Goal: Transaction & Acquisition: Purchase product/service

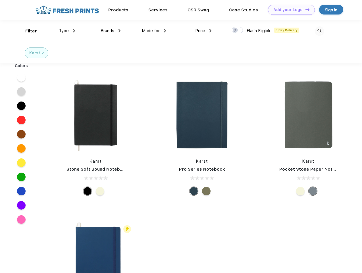
click at [289, 10] on link "Add your Logo Design Tool" at bounding box center [291, 10] width 47 height 10
click at [0, 0] on div "Design Tool" at bounding box center [0, 0] width 0 height 0
click at [305, 9] on link "Add your Logo Design Tool" at bounding box center [291, 10] width 47 height 10
click at [27, 31] on div "Filter" at bounding box center [31, 31] width 12 height 7
click at [67, 31] on span "Type" at bounding box center [64, 30] width 10 height 5
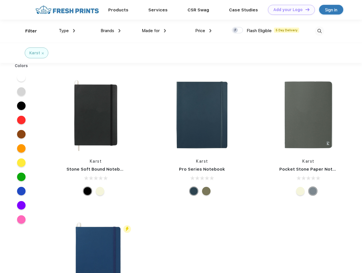
click at [110, 31] on span "Brands" at bounding box center [107, 30] width 14 height 5
click at [154, 31] on span "Made for" at bounding box center [151, 30] width 18 height 5
click at [203, 31] on span "Price" at bounding box center [200, 30] width 10 height 5
click at [237, 30] on div at bounding box center [237, 30] width 11 height 6
click at [235, 30] on input "checkbox" at bounding box center [234, 29] width 4 height 4
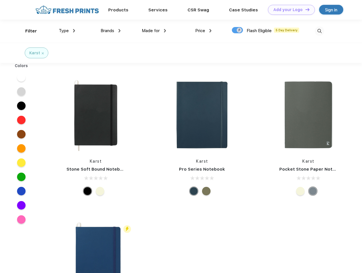
click at [319, 31] on img at bounding box center [319, 30] width 9 height 9
